Goal: Task Accomplishment & Management: Use online tool/utility

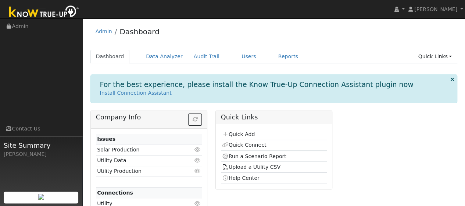
scroll to position [26, 0]
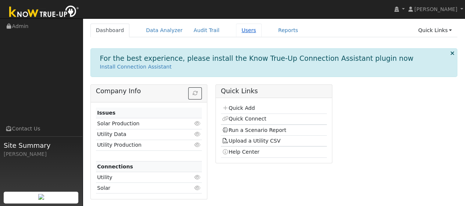
click at [236, 29] on link "Users" at bounding box center [249, 31] width 26 height 14
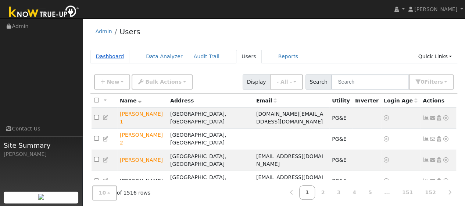
click at [110, 59] on link "Dashboard" at bounding box center [109, 57] width 39 height 14
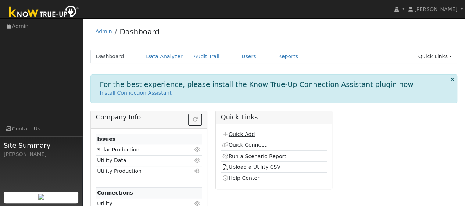
click at [242, 133] on link "Quick Add" at bounding box center [238, 134] width 33 height 6
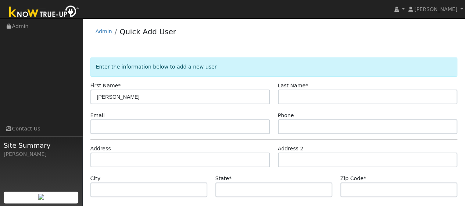
type input "[PERSON_NAME]"
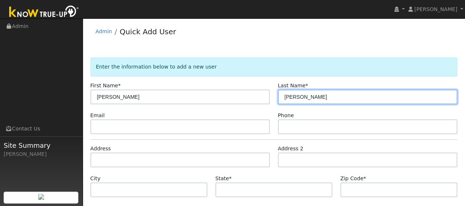
type input "[PERSON_NAME]"
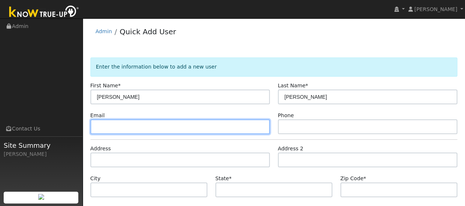
click at [146, 124] on input "text" at bounding box center [180, 126] width 180 height 15
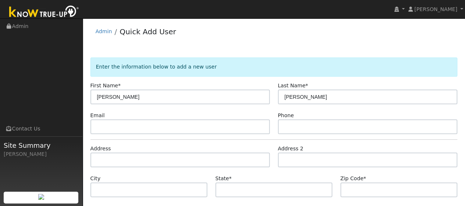
click at [186, 117] on div "Email" at bounding box center [180, 122] width 188 height 22
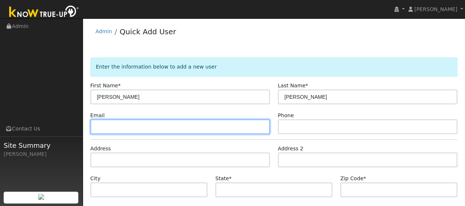
click at [152, 126] on input "text" at bounding box center [180, 126] width 180 height 15
paste input "durang214@gmail.com"
type input "durang214@gmail.com"
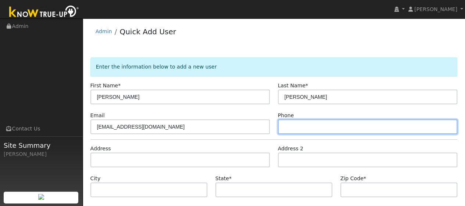
click at [310, 125] on input "text" at bounding box center [368, 126] width 180 height 15
paste input "(916) 761-8860"
type input "(916) 761-8860"
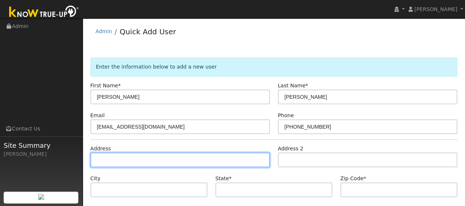
click at [126, 158] on input "text" at bounding box center [180, 159] width 180 height 15
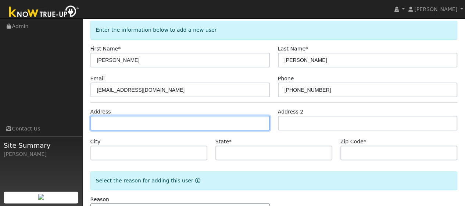
scroll to position [38, 0]
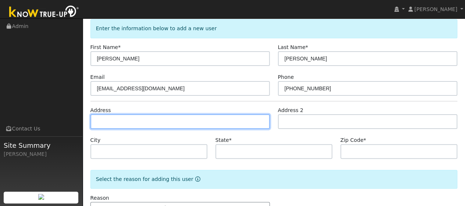
click at [116, 121] on input "text" at bounding box center [180, 121] width 180 height 15
paste input "940 Windmill Drive"
type input "940 Windmill Drive"
type input "Dixon"
type input "CA"
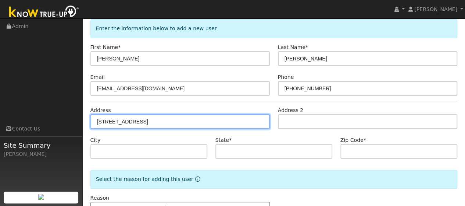
type input "95620"
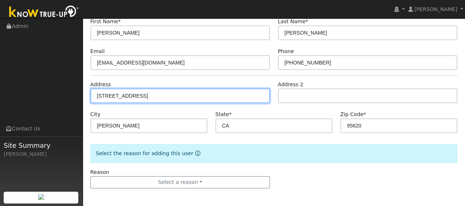
scroll to position [64, 0]
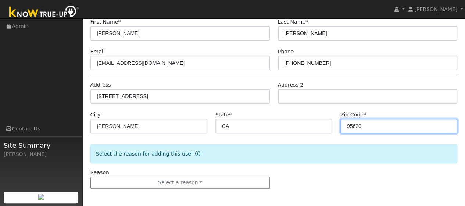
click at [366, 125] on input "95620" at bounding box center [399, 125] width 117 height 15
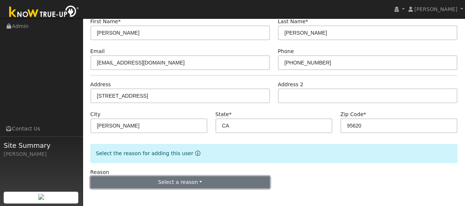
click at [196, 184] on button "Select a reason" at bounding box center [180, 182] width 180 height 13
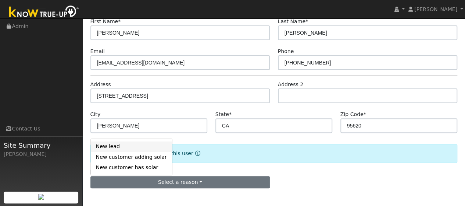
click at [113, 148] on link "New lead" at bounding box center [131, 146] width 81 height 10
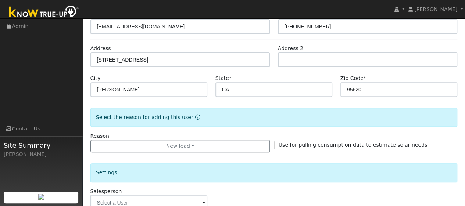
scroll to position [100, 0]
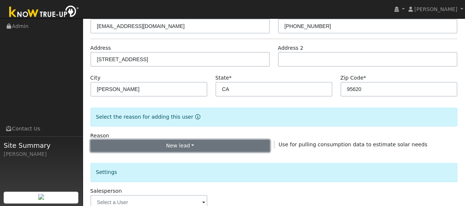
click at [212, 141] on button "New lead" at bounding box center [180, 145] width 180 height 13
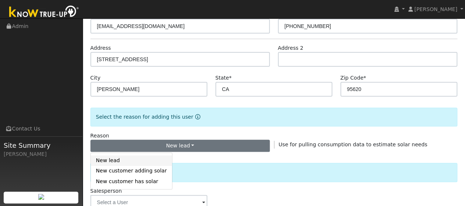
click at [129, 159] on link "New lead" at bounding box center [131, 160] width 81 height 10
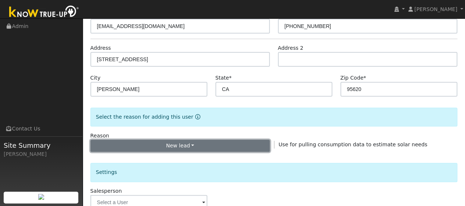
click at [206, 147] on button "New lead" at bounding box center [180, 145] width 180 height 13
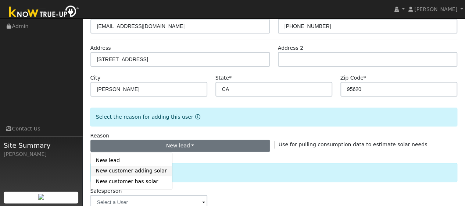
click at [141, 173] on link "New customer adding solar" at bounding box center [131, 171] width 81 height 10
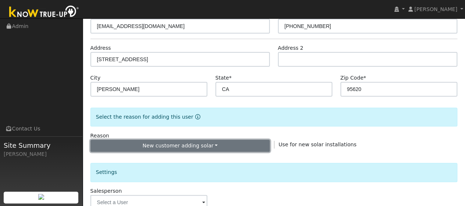
click at [203, 145] on button "New customer adding solar" at bounding box center [180, 145] width 180 height 13
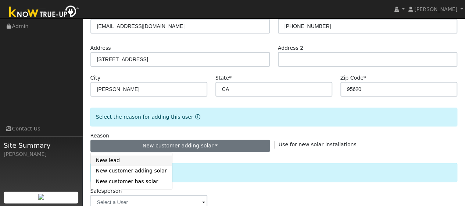
click at [120, 158] on link "New lead" at bounding box center [131, 160] width 81 height 10
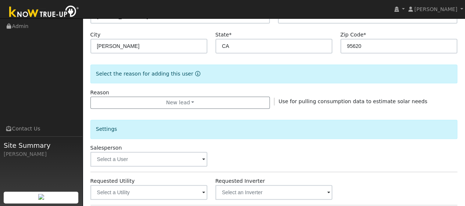
scroll to position [162, 0]
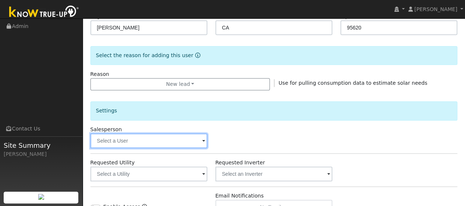
click at [202, 141] on input "text" at bounding box center [148, 140] width 117 height 15
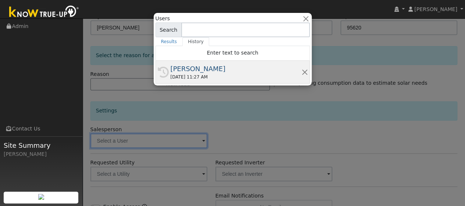
click at [186, 74] on div "08/15/2025 11:27 AM" at bounding box center [236, 77] width 131 height 7
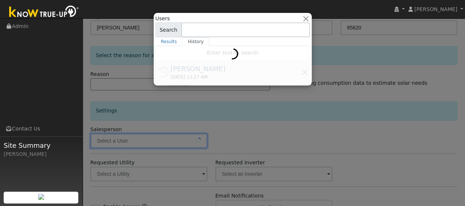
type input "[PERSON_NAME]"
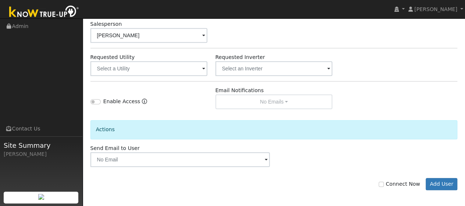
scroll to position [268, 0]
click at [384, 182] on input "Connect Now" at bounding box center [381, 183] width 5 height 5
checkbox input "true"
click at [443, 183] on button "Add User" at bounding box center [442, 183] width 32 height 13
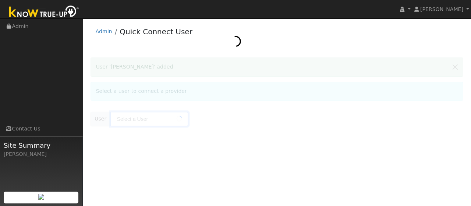
type input "[PERSON_NAME]"
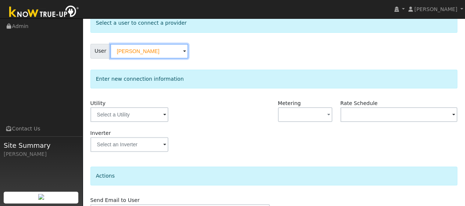
scroll to position [44, 0]
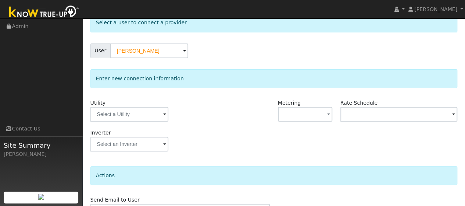
click at [163, 115] on span at bounding box center [164, 114] width 3 height 8
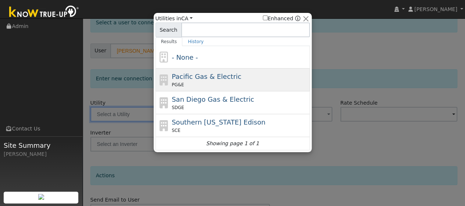
click at [205, 79] on span "Pacific Gas & Electric" at bounding box center [207, 76] width 70 height 8
type input "PG&E"
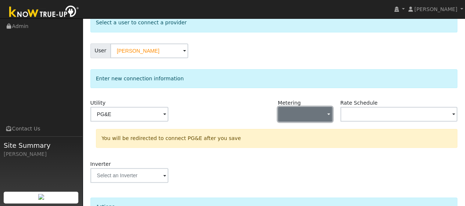
click at [329, 115] on span "button" at bounding box center [328, 115] width 3 height 8
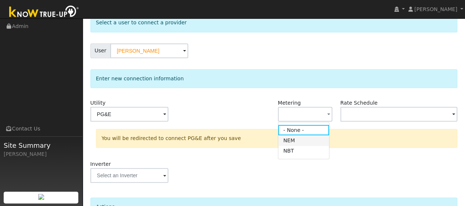
click at [313, 141] on link "NEM" at bounding box center [303, 140] width 51 height 10
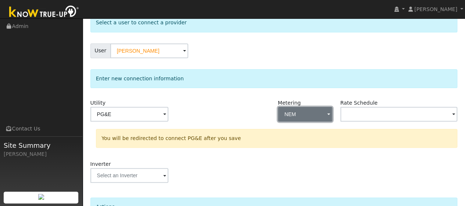
click at [313, 118] on button "NEM" at bounding box center [305, 114] width 55 height 15
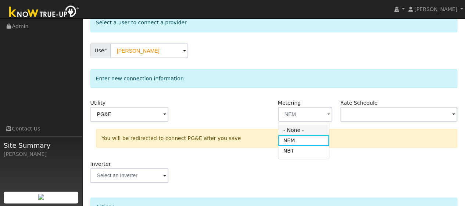
click at [298, 129] on link "- None -" at bounding box center [303, 130] width 51 height 10
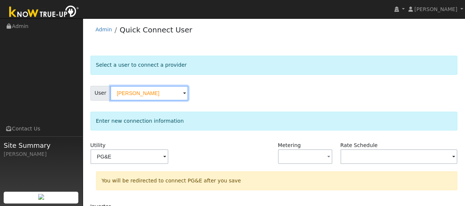
scroll to position [118, 0]
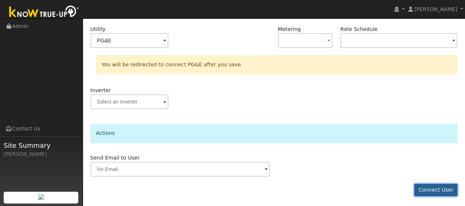
click at [437, 191] on button "Connect User" at bounding box center [436, 190] width 43 height 13
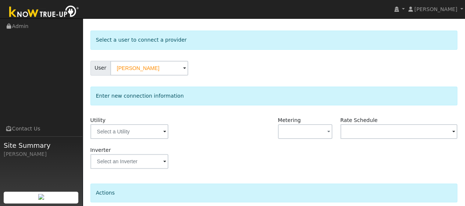
scroll to position [27, 0]
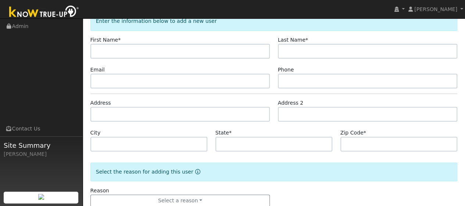
scroll to position [47, 0]
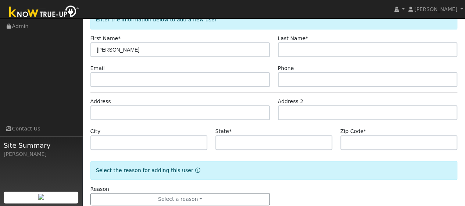
type input "[PERSON_NAME]"
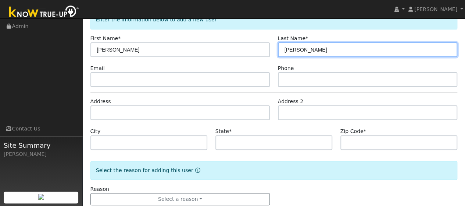
scroll to position [64, 0]
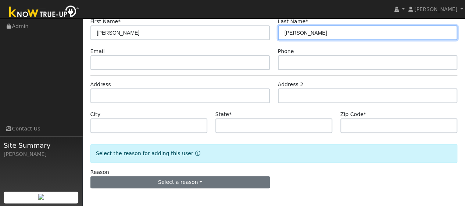
type input "[PERSON_NAME]"
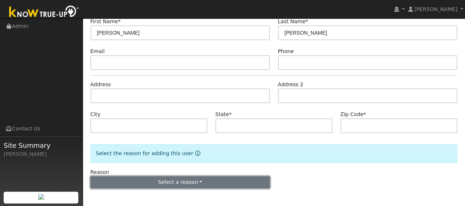
click at [190, 180] on button "Select a reason" at bounding box center [180, 182] width 180 height 13
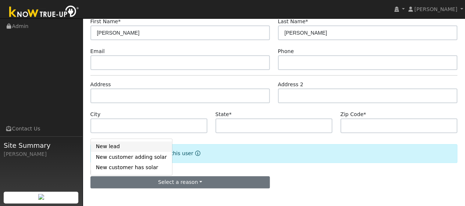
click at [121, 147] on link "New lead" at bounding box center [131, 146] width 81 height 10
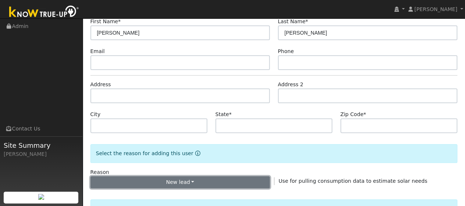
click at [181, 180] on button "New lead" at bounding box center [180, 182] width 180 height 13
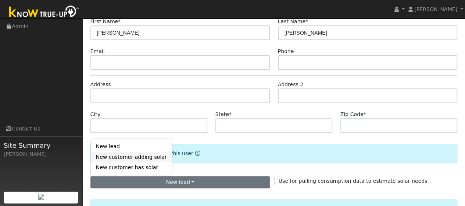
click at [138, 155] on link "New customer adding solar" at bounding box center [131, 157] width 81 height 10
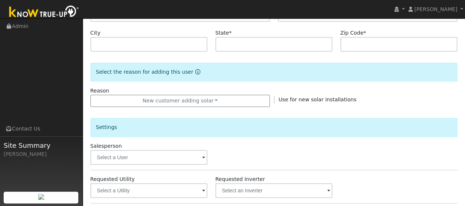
scroll to position [208, 0]
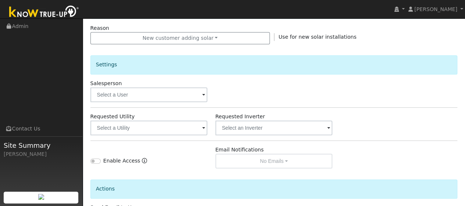
click at [203, 94] on span at bounding box center [203, 95] width 3 height 8
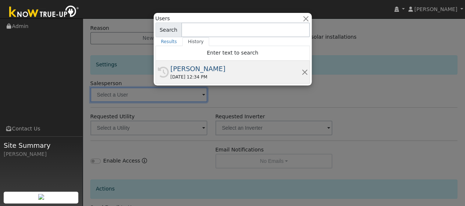
click at [181, 68] on div "[PERSON_NAME]" at bounding box center [236, 69] width 131 height 10
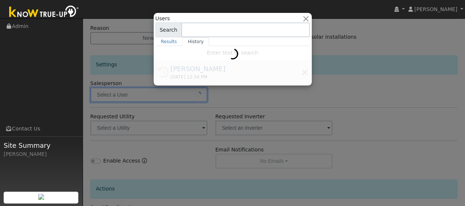
type input "[PERSON_NAME]"
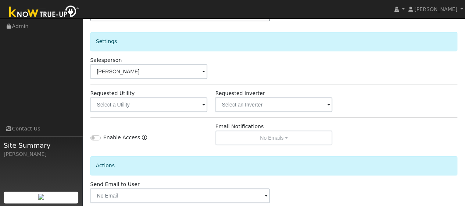
scroll to position [268, 0]
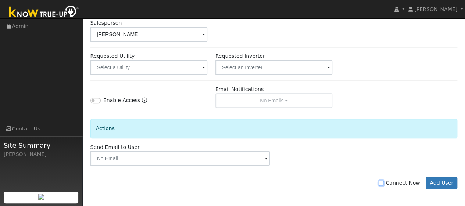
click at [384, 181] on input "Connect Now" at bounding box center [381, 182] width 5 height 5
checkbox input "true"
click at [447, 181] on button "Add User" at bounding box center [442, 183] width 32 height 13
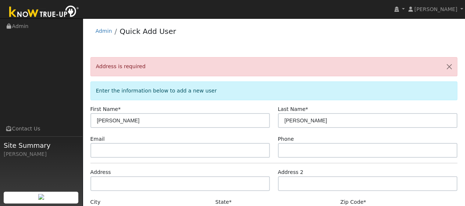
scroll to position [0, 0]
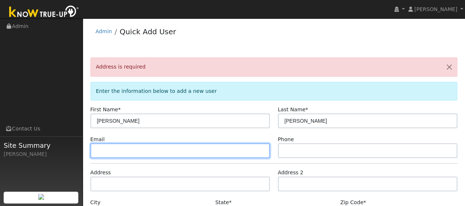
click at [143, 148] on input "text" at bounding box center [180, 150] width 180 height 15
paste input "durang214@gmail.com"
type input "durang214@gmail.com"
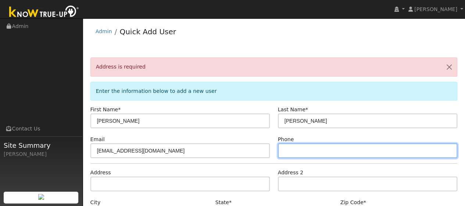
click at [307, 150] on input "text" at bounding box center [368, 150] width 180 height 15
paste input "(916) 761-8860"
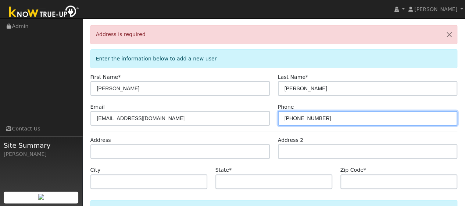
scroll to position [37, 0]
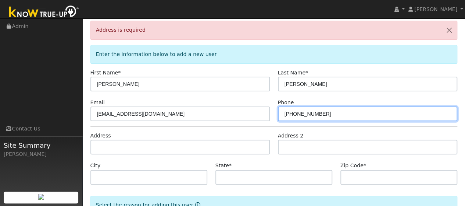
type input "(916) 761-8860"
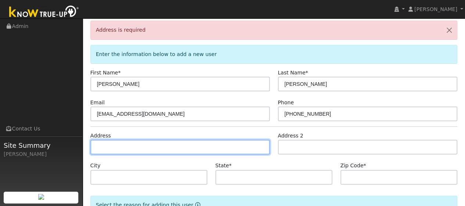
click at [155, 145] on input "text" at bounding box center [180, 146] width 180 height 15
paste input "940 Windmill Drive"
type input "940 Windmill Drive"
type input "Dixon"
type input "CA"
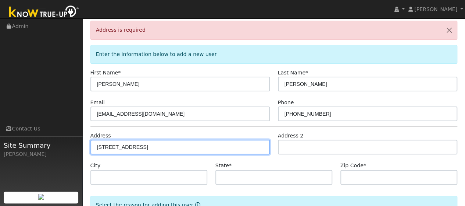
type input "95620"
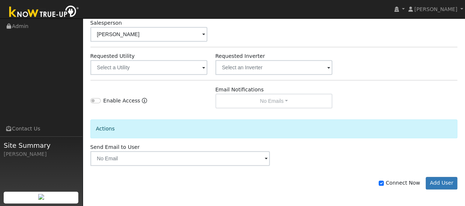
scroll to position [292, 0]
click at [436, 181] on button "Add User" at bounding box center [442, 183] width 32 height 13
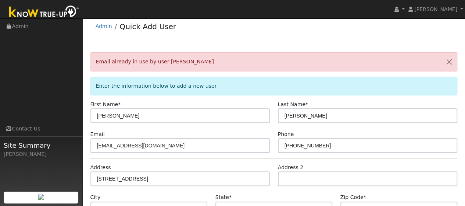
scroll to position [0, 0]
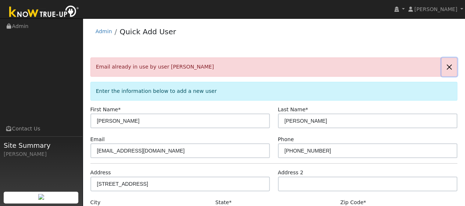
click at [450, 66] on button "button" at bounding box center [449, 67] width 15 height 18
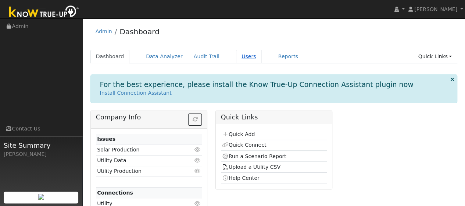
click at [239, 55] on link "Users" at bounding box center [249, 57] width 26 height 14
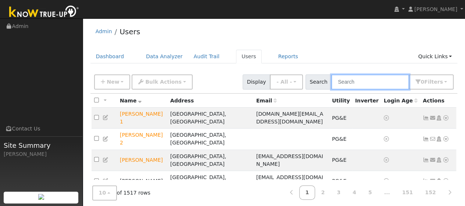
click at [352, 78] on input "text" at bounding box center [370, 81] width 78 height 15
type input "[PERSON_NAME]"
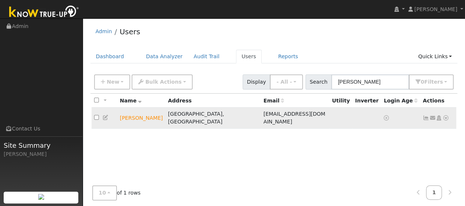
click at [447, 115] on icon at bounding box center [446, 117] width 7 height 5
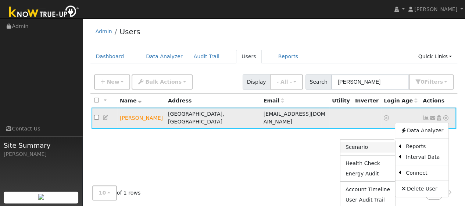
click at [365, 143] on link "Scenario" at bounding box center [368, 147] width 55 height 10
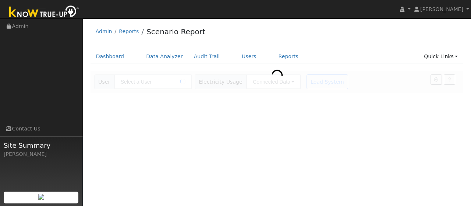
type input "[PERSON_NAME]"
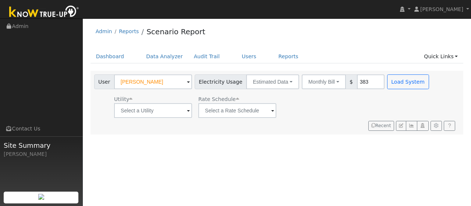
click at [190, 111] on span at bounding box center [188, 111] width 3 height 8
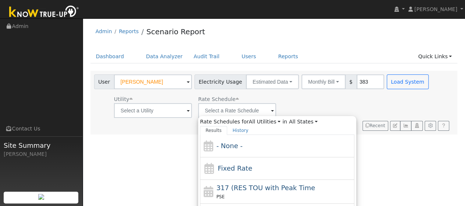
click at [287, 106] on div "Utility Rate Schedule Rate Schedules for All Utilities All Utilities in All Sta…" at bounding box center [262, 105] width 339 height 25
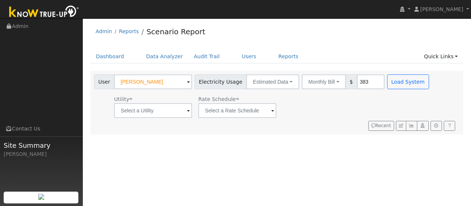
click at [187, 111] on span at bounding box center [188, 111] width 3 height 8
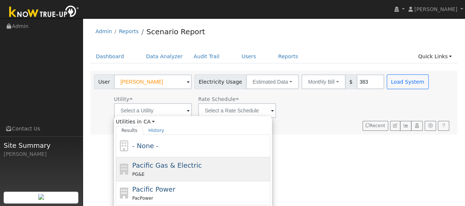
click at [156, 165] on span "Pacific Gas & Electric" at bounding box center [167, 165] width 70 height 8
type input "Pacific Gas & Electric"
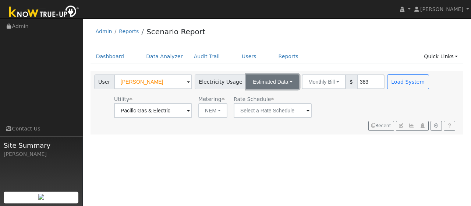
click at [279, 82] on button "Estimated Data" at bounding box center [272, 81] width 53 height 15
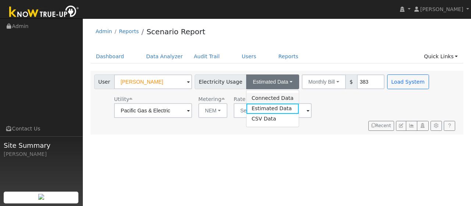
click at [268, 97] on link "Connected Data" at bounding box center [272, 98] width 52 height 10
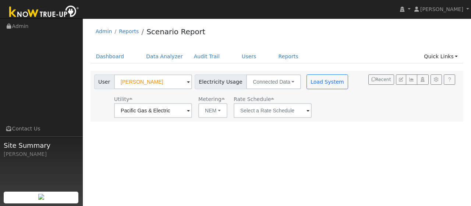
click at [190, 113] on span at bounding box center [188, 111] width 3 height 8
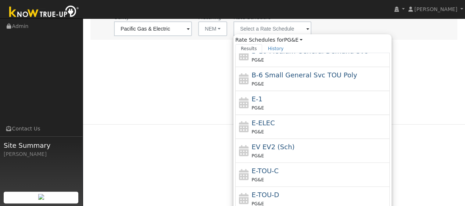
scroll to position [84, 0]
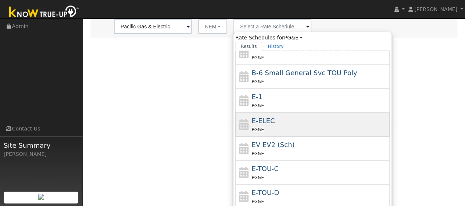
click at [283, 121] on div "E-ELEC PG&E" at bounding box center [320, 125] width 136 height 18
type input "E-ELEC"
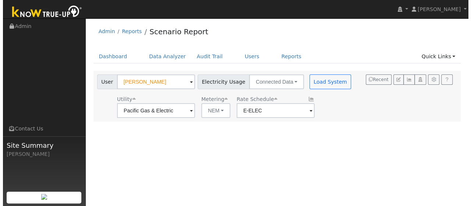
scroll to position [0, 0]
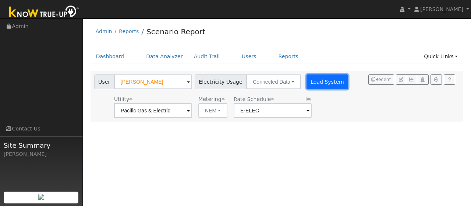
click at [320, 82] on button "Load System" at bounding box center [327, 81] width 42 height 15
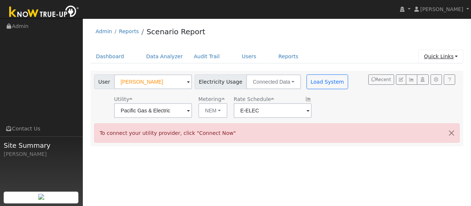
click at [440, 61] on link "Quick Links" at bounding box center [440, 57] width 45 height 14
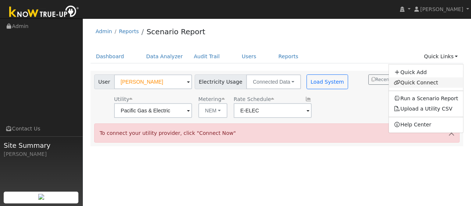
click at [423, 84] on link "Quick Connect" at bounding box center [425, 82] width 75 height 10
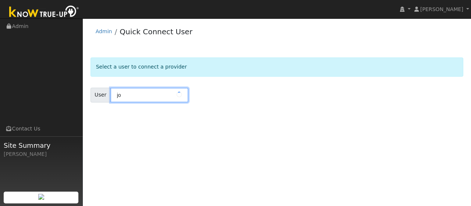
type input "j"
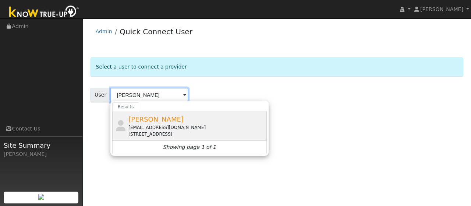
type input "[PERSON_NAME]"
click at [151, 128] on div "durang214@gmail.com" at bounding box center [196, 127] width 136 height 7
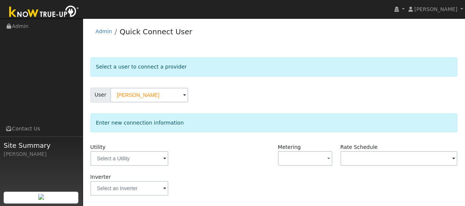
scroll to position [36, 0]
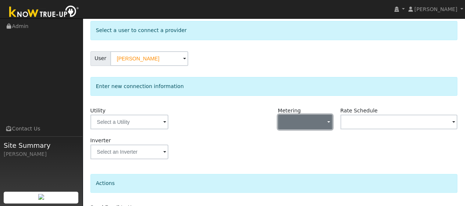
click at [324, 121] on button "button" at bounding box center [305, 121] width 55 height 15
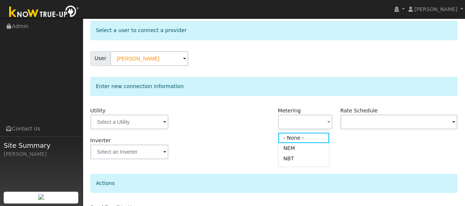
click at [246, 130] on div at bounding box center [243, 122] width 63 height 30
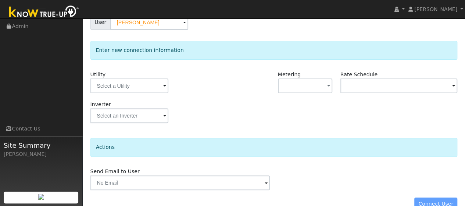
scroll to position [86, 0]
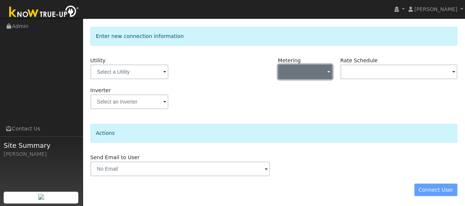
click at [314, 69] on button "button" at bounding box center [305, 71] width 55 height 15
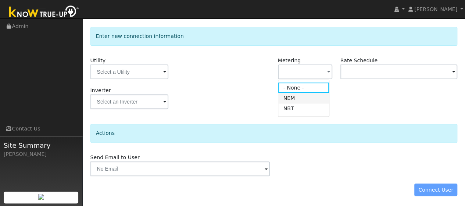
click at [304, 97] on link "NEM" at bounding box center [303, 98] width 51 height 10
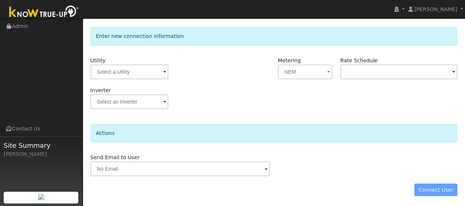
click at [164, 71] on span at bounding box center [164, 72] width 3 height 8
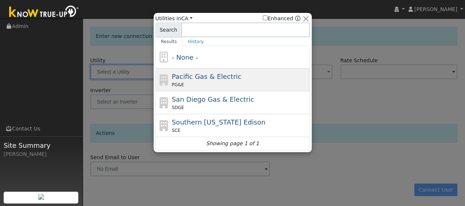
click at [193, 77] on span "Pacific Gas & Electric" at bounding box center [207, 76] width 70 height 8
type input "PG&E"
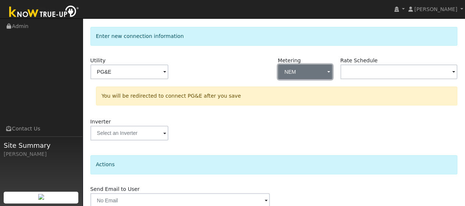
click at [326, 72] on button "NEM" at bounding box center [305, 71] width 55 height 15
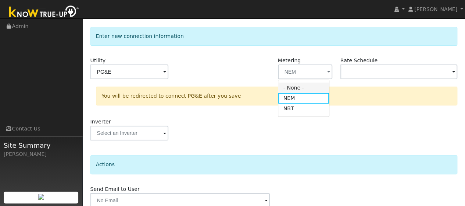
click at [305, 89] on link "- None -" at bounding box center [303, 87] width 51 height 10
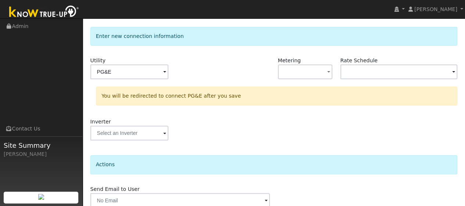
scroll to position [118, 0]
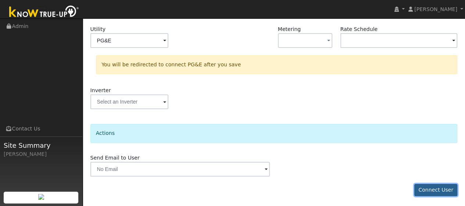
click at [429, 187] on button "Connect User" at bounding box center [436, 190] width 43 height 13
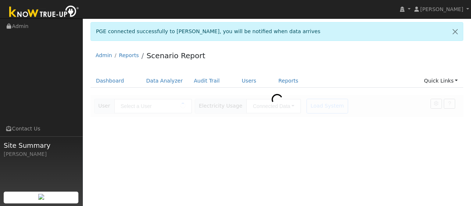
type input "[PERSON_NAME]"
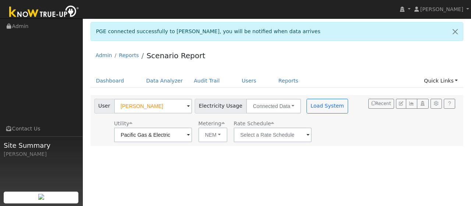
click at [190, 135] on span at bounding box center [188, 135] width 3 height 8
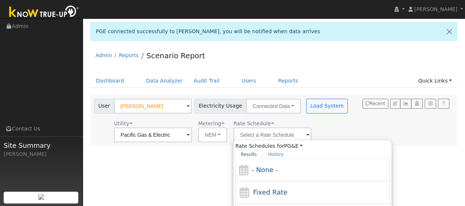
click at [330, 130] on div "Utility Pacific Gas & Electric Metering NEM NEM NBT Rate Schedule Rate Schedule…" at bounding box center [222, 129] width 259 height 25
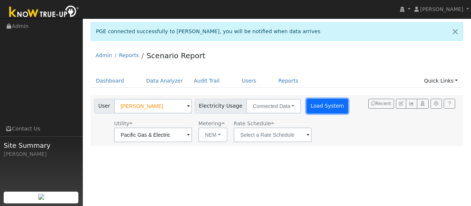
click at [318, 106] on button "Load System" at bounding box center [327, 106] width 42 height 15
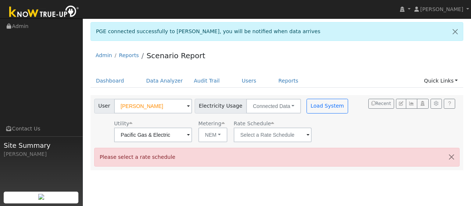
click at [190, 135] on span at bounding box center [188, 135] width 3 height 8
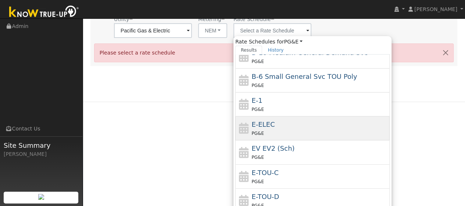
scroll to position [113, 0]
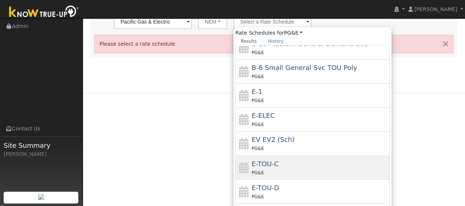
click at [268, 163] on span "E-TOU-C" at bounding box center [265, 164] width 27 height 8
type input "E-TOU-C"
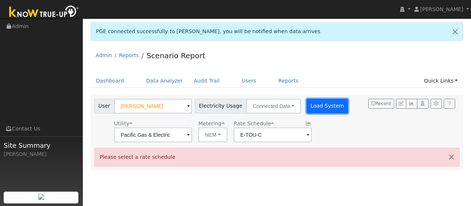
click at [318, 107] on button "Load System" at bounding box center [327, 106] width 42 height 15
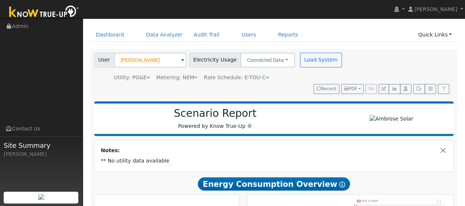
scroll to position [39, 0]
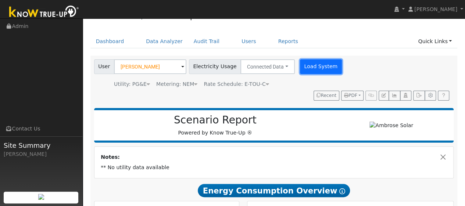
click at [316, 66] on button "Load System" at bounding box center [321, 66] width 42 height 15
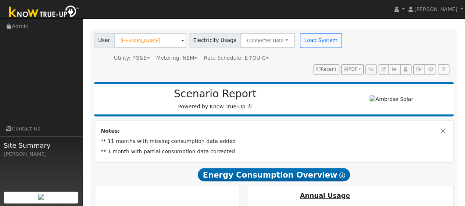
scroll to position [65, 0]
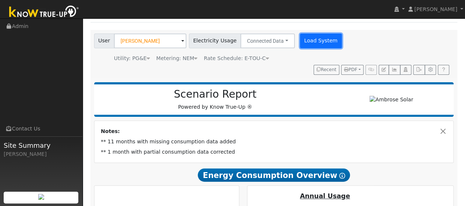
click at [313, 42] on button "Load System" at bounding box center [321, 40] width 42 height 15
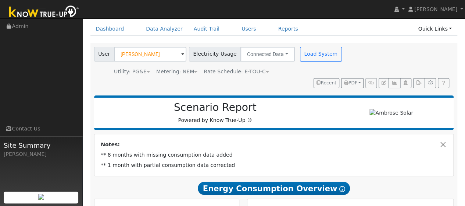
scroll to position [51, 0]
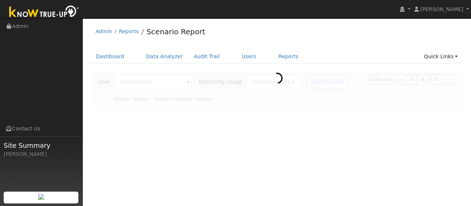
type input "[PERSON_NAME]"
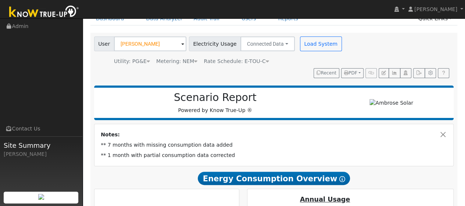
scroll to position [36, 0]
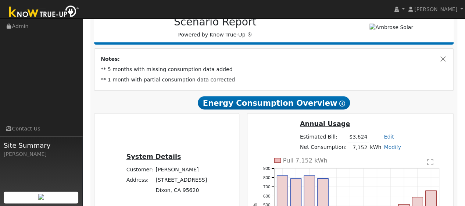
scroll to position [113, 0]
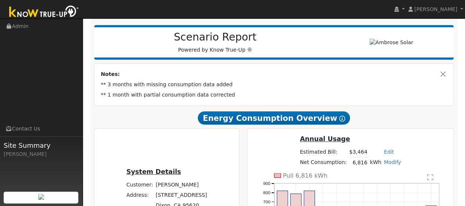
scroll to position [93, 0]
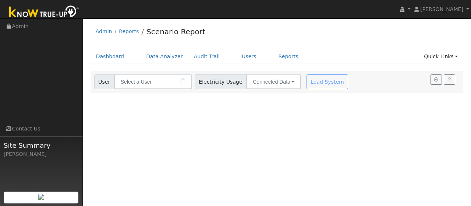
type input "[PERSON_NAME]"
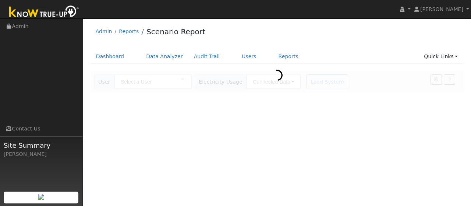
type input "[PERSON_NAME]"
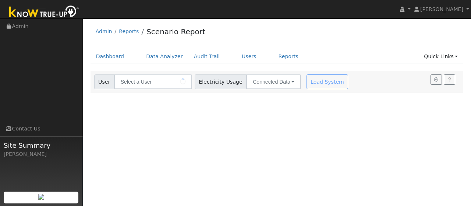
type input "[PERSON_NAME]"
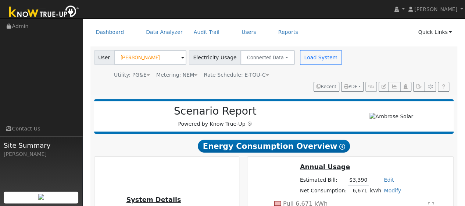
scroll to position [24, 0]
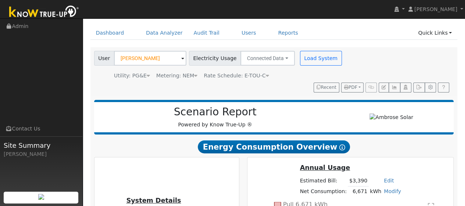
click at [194, 76] on icon at bounding box center [195, 75] width 3 height 5
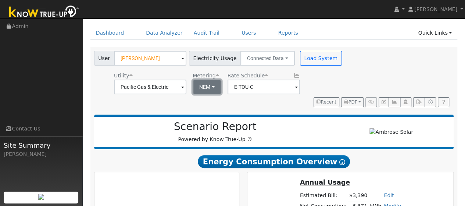
click at [212, 87] on button "NEM" at bounding box center [207, 86] width 29 height 15
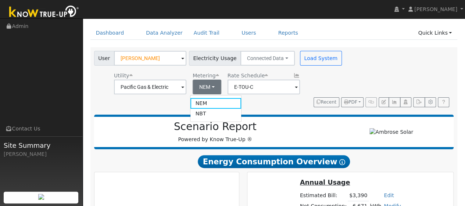
click at [259, 100] on div "User [PERSON_NAME] Account Default Account Default Account [STREET_ADDRESS] Pri…" at bounding box center [273, 77] width 360 height 59
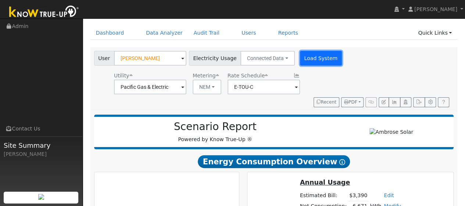
click at [306, 59] on button "Load System" at bounding box center [321, 58] width 42 height 15
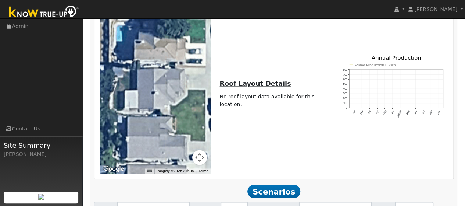
scroll to position [515, 0]
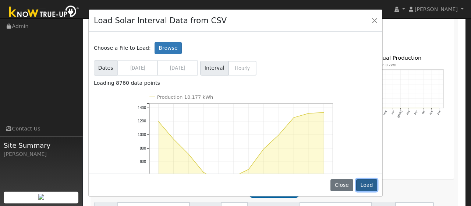
click at [364, 181] on button "Load" at bounding box center [366, 185] width 21 height 13
type input "10177"
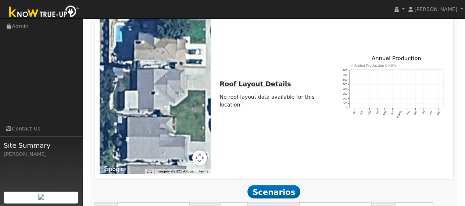
scroll to position [515, 0]
type input "6.8"
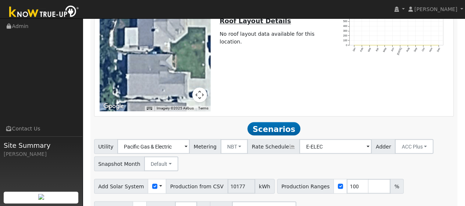
scroll to position [578, 0]
click at [137, 205] on input "checkbox" at bounding box center [139, 207] width 5 height 5
checkbox input "false"
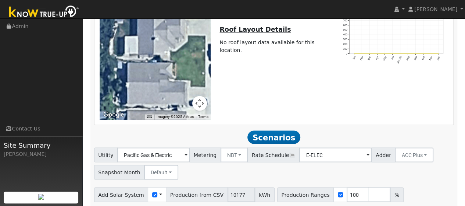
scroll to position [569, 0]
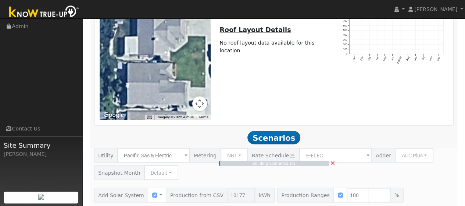
type input "$7,124"
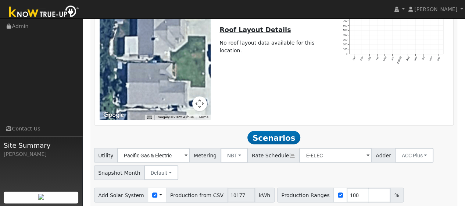
scroll to position [579, 0]
